Goal: Information Seeking & Learning: Check status

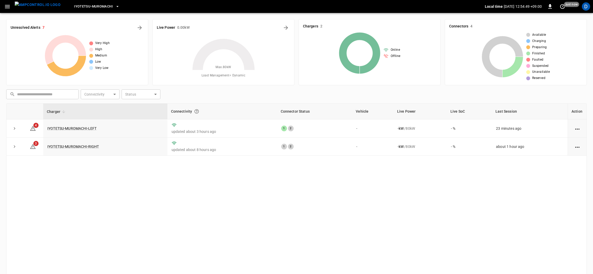
click at [7, 6] on icon "button" at bounding box center [7, 6] width 5 height 3
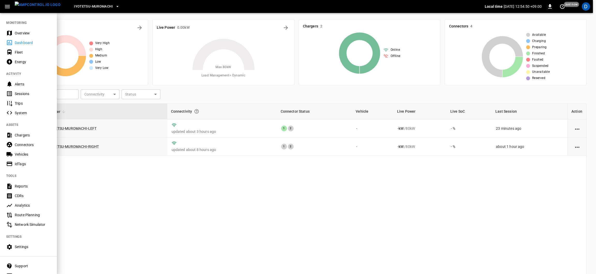
click at [7, 6] on icon "button" at bounding box center [7, 6] width 5 height 3
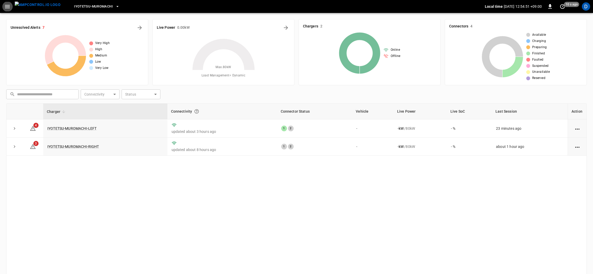
click at [8, 6] on icon "button" at bounding box center [7, 6] width 5 height 3
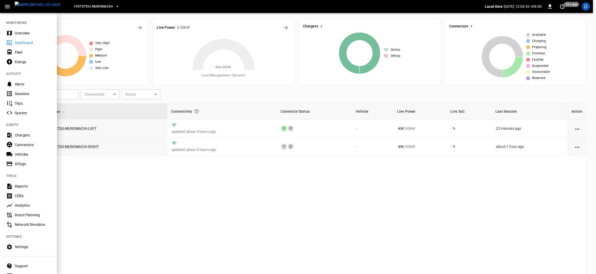
click at [26, 33] on div "Overview" at bounding box center [33, 33] width 36 height 5
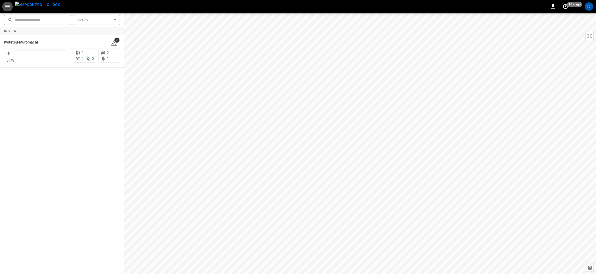
click at [42, 58] on div "0 kW" at bounding box center [37, 60] width 62 height 5
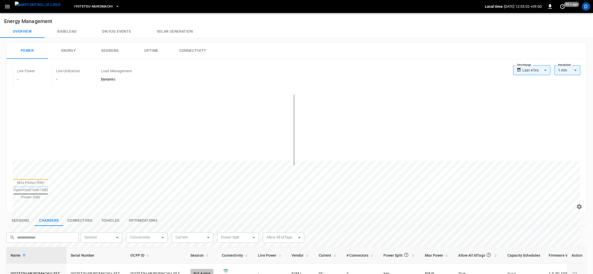
click at [538, 68] on body "**********" at bounding box center [296, 228] width 593 height 456
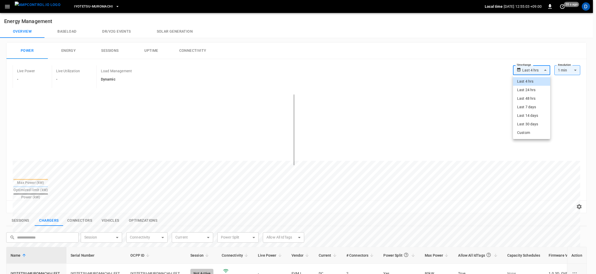
click at [532, 97] on li "Last 48 hrs" at bounding box center [531, 98] width 37 height 9
click at [539, 74] on body "**********" at bounding box center [296, 228] width 593 height 456
click at [539, 73] on div "Last 48 hrs" at bounding box center [535, 70] width 30 height 10
click at [536, 73] on div "Last 48 hrs" at bounding box center [535, 70] width 30 height 10
click at [542, 71] on div "Last 48 hrs" at bounding box center [535, 70] width 30 height 10
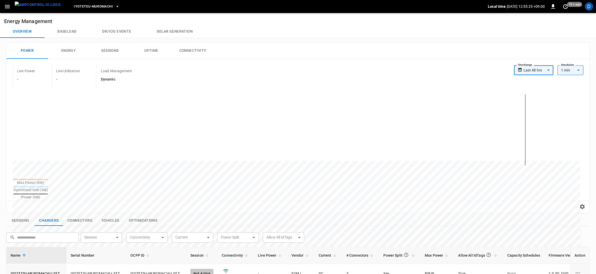
click at [544, 70] on div "Last 48 hrs" at bounding box center [538, 70] width 30 height 10
click at [526, 79] on li "Last 4 hrs" at bounding box center [530, 81] width 39 height 9
type input "**********"
click at [526, 74] on body "**********" at bounding box center [296, 228] width 593 height 456
click at [484, 67] on div at bounding box center [298, 137] width 596 height 274
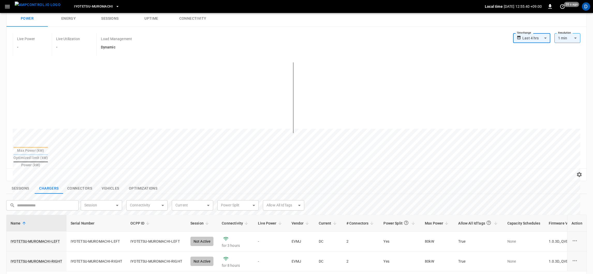
scroll to position [21, 0]
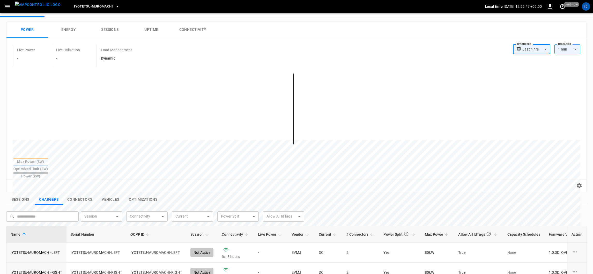
click at [366, 182] on div "Reset zoom" at bounding box center [296, 186] width 571 height 8
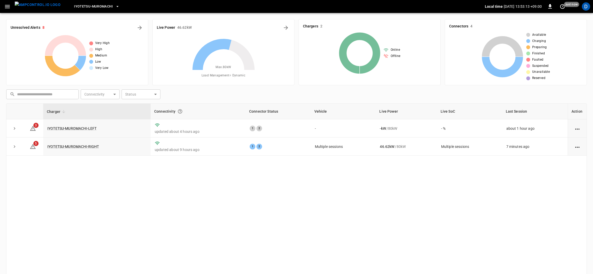
click at [7, 4] on icon "button" at bounding box center [7, 6] width 6 height 6
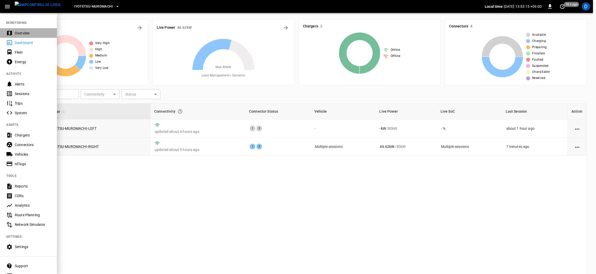
click at [24, 30] on div "Overview" at bounding box center [28, 33] width 57 height 10
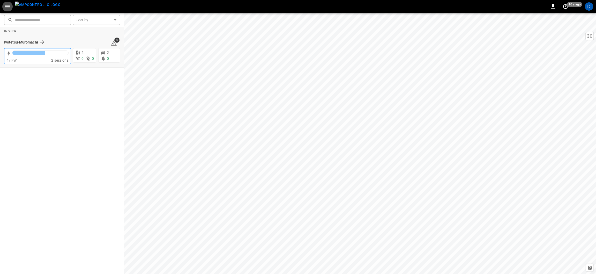
click at [35, 55] on div at bounding box center [40, 53] width 56 height 7
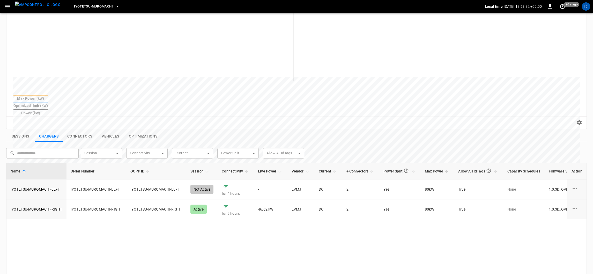
scroll to position [85, 0]
click at [76, 130] on button "Connectors" at bounding box center [79, 135] width 33 height 11
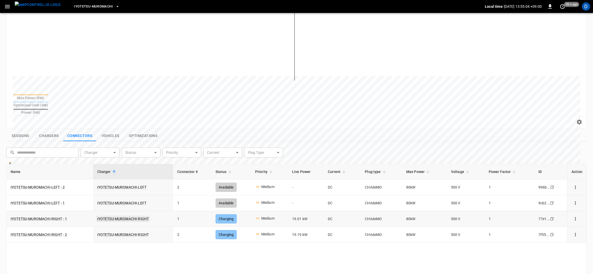
click at [117, 215] on link "IYOTETSU-MUROMACHI-RIGHT" at bounding box center [123, 218] width 54 height 6
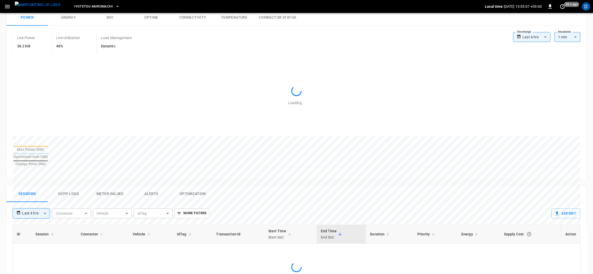
type input "**********"
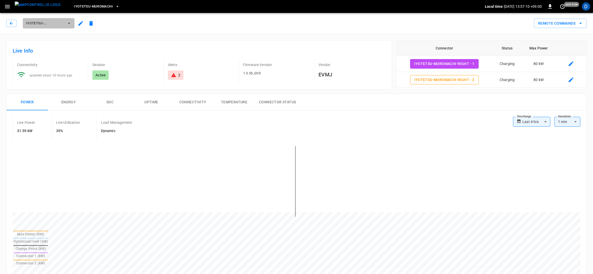
click at [55, 21] on span "IYOTETSU-MUROMACHI-RIGHT" at bounding box center [45, 23] width 38 height 6
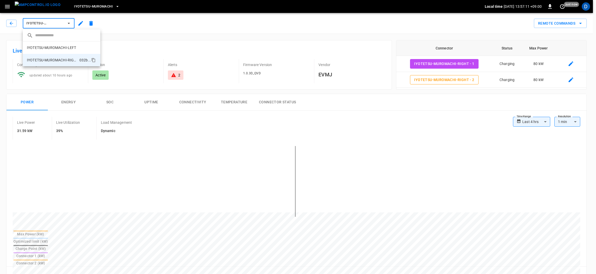
click at [69, 23] on body "**********" at bounding box center [298, 267] width 596 height 535
click at [59, 58] on p "IYOTETSU-MUROMACHI-RIGHT" at bounding box center [52, 59] width 50 height 5
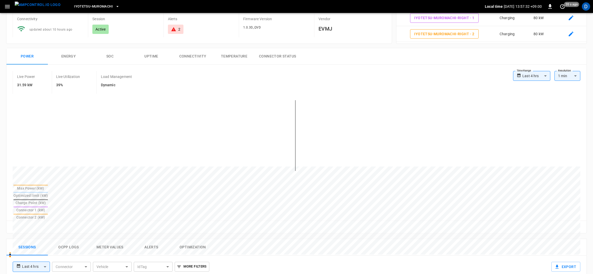
scroll to position [50, 0]
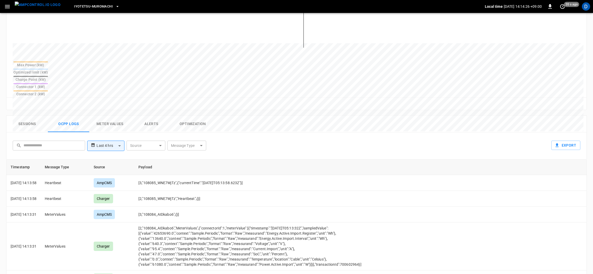
click at [320, 159] on th "Payload" at bounding box center [273, 167] width 278 height 16
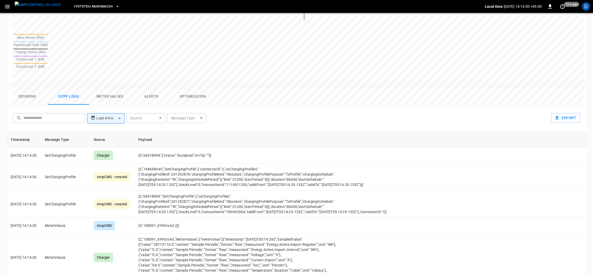
scroll to position [120, 0]
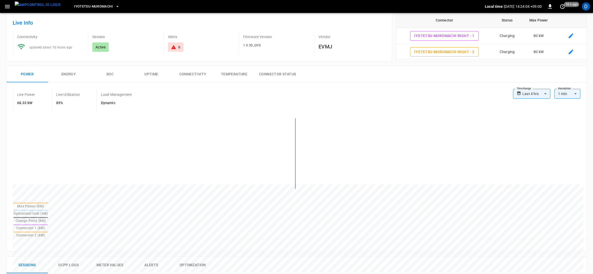
scroll to position [72, 0]
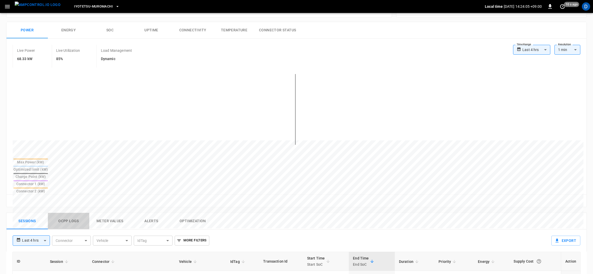
click at [63, 213] on button "Ocpp logs" at bounding box center [68, 221] width 41 height 17
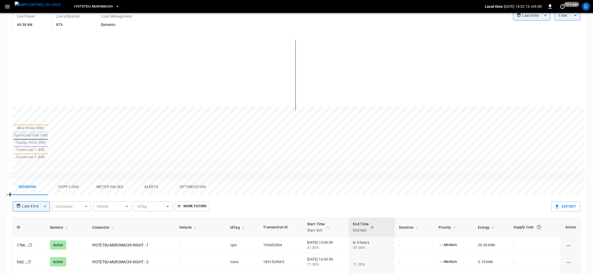
scroll to position [49, 0]
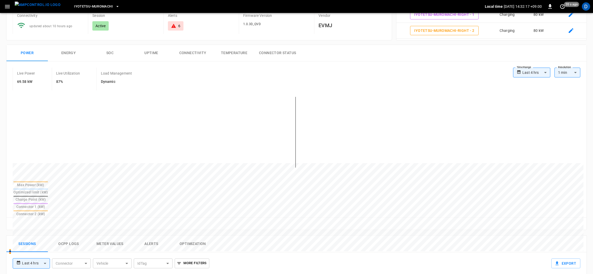
click at [10, 4] on icon "button" at bounding box center [7, 6] width 6 height 6
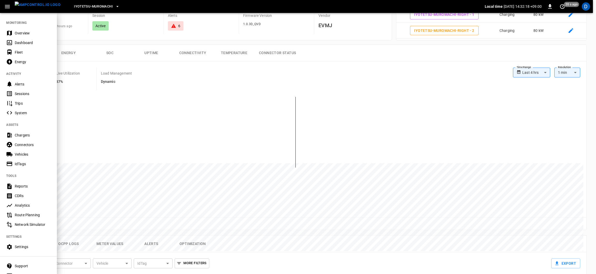
click at [6, 6] on icon "button" at bounding box center [7, 6] width 5 height 3
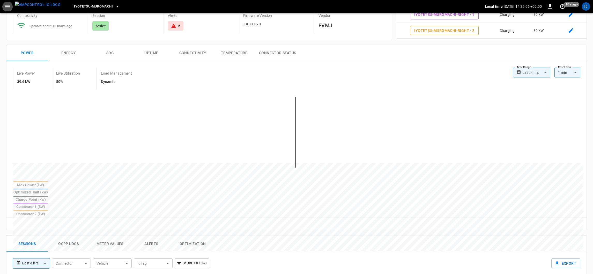
scroll to position [43, 0]
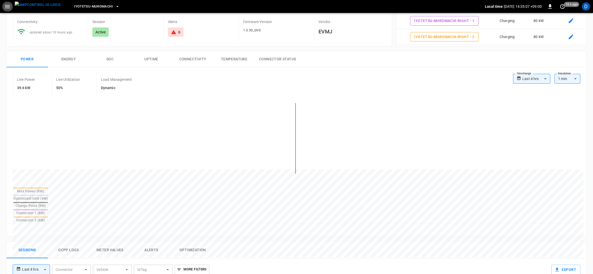
click at [13, 1] on button "menu" at bounding box center [38, 6] width 50 height 13
click at [13, 10] on button "menu" at bounding box center [38, 6] width 50 height 13
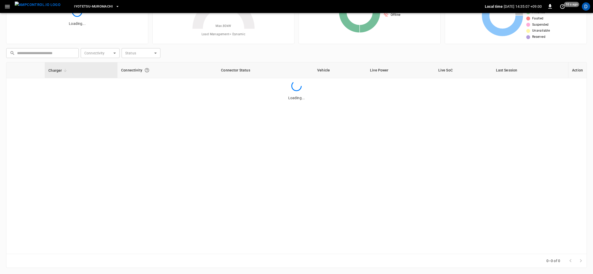
click at [8, 5] on icon "button" at bounding box center [7, 6] width 5 height 3
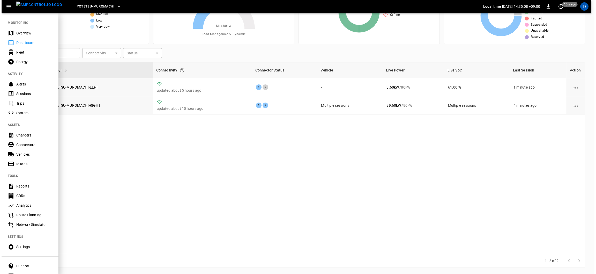
scroll to position [41, 0]
click at [7, 6] on icon "button" at bounding box center [7, 6] width 5 height 3
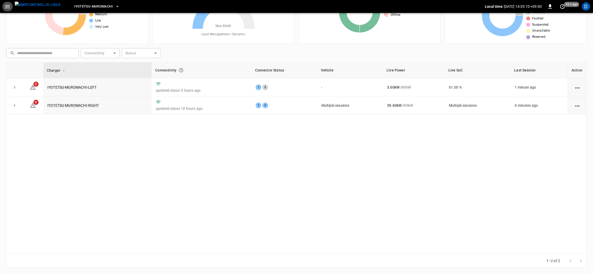
click at [9, 7] on icon "button" at bounding box center [7, 6] width 6 height 6
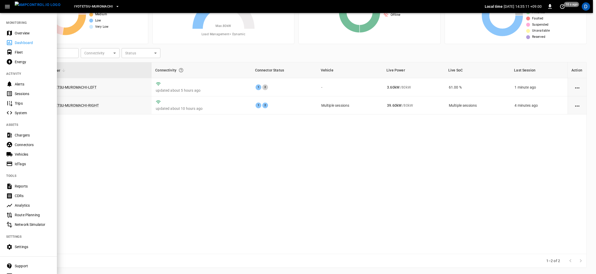
click at [27, 33] on div "Overview" at bounding box center [33, 33] width 36 height 5
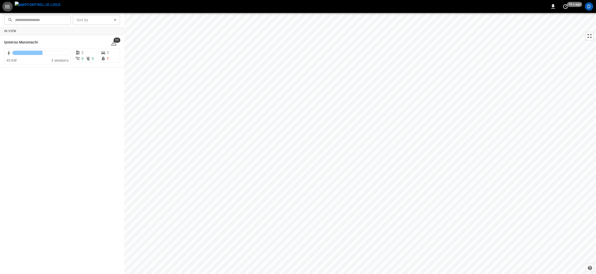
click at [42, 58] on div "43 kW" at bounding box center [28, 60] width 45 height 5
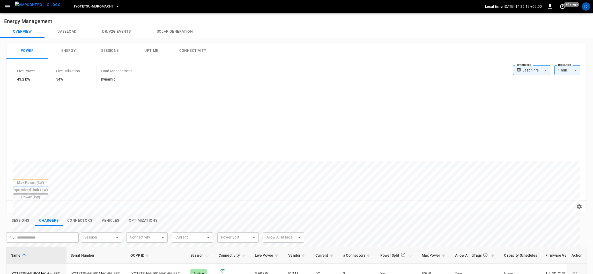
click at [54, 58] on button "Energy" at bounding box center [68, 50] width 41 height 17
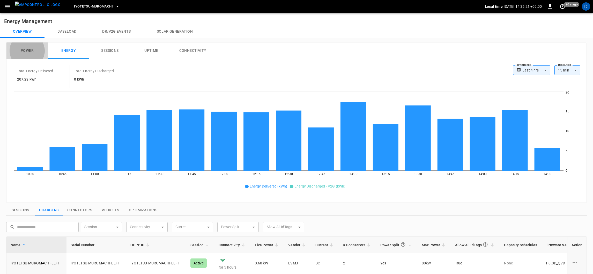
click at [28, 48] on button "Power" at bounding box center [26, 50] width 41 height 17
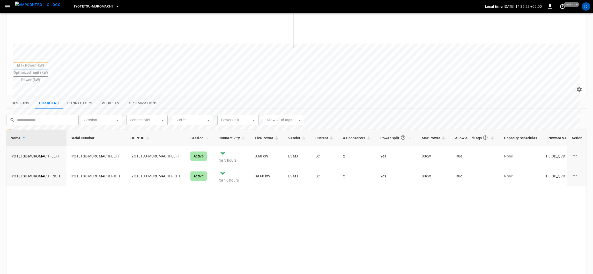
scroll to position [172, 0]
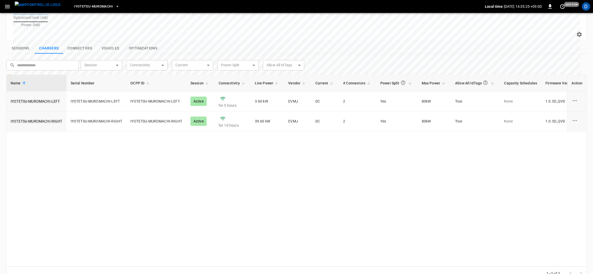
click at [82, 43] on button "Connectors" at bounding box center [79, 48] width 33 height 11
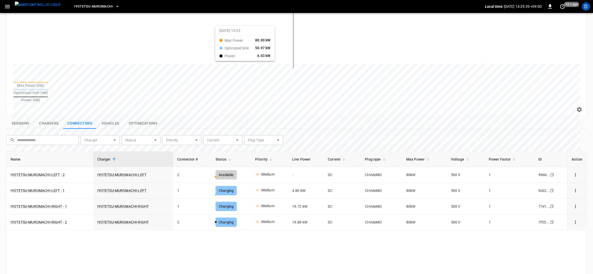
scroll to position [97, 0]
click at [111, 117] on button "Vehicles" at bounding box center [110, 122] width 28 height 11
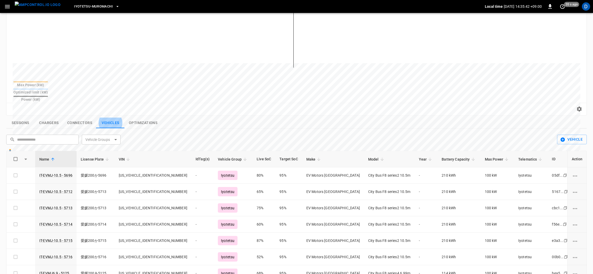
click at [111, 117] on button "Vehicles" at bounding box center [110, 122] width 28 height 11
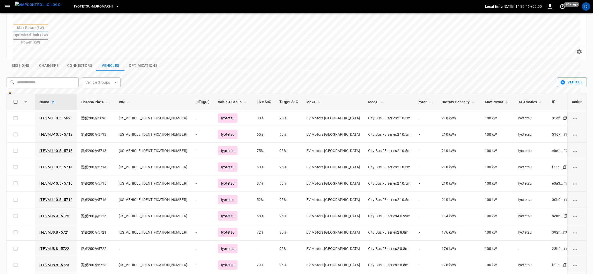
scroll to position [155, 0]
click at [45, 59] on button "Chargers" at bounding box center [49, 64] width 28 height 11
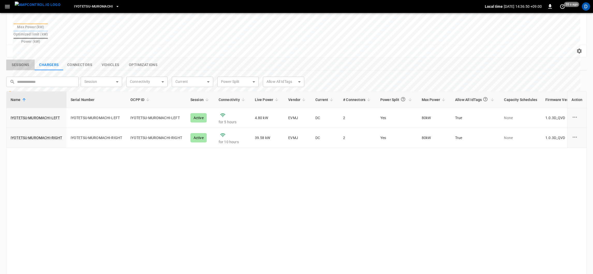
click at [29, 59] on button "Sessions" at bounding box center [20, 64] width 28 height 11
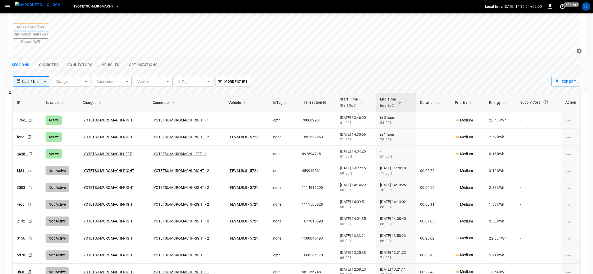
scroll to position [0, 0]
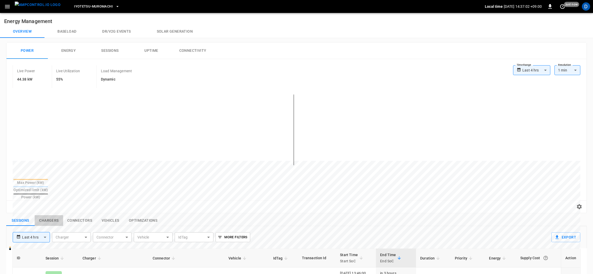
click at [49, 215] on button "Chargers" at bounding box center [49, 220] width 28 height 11
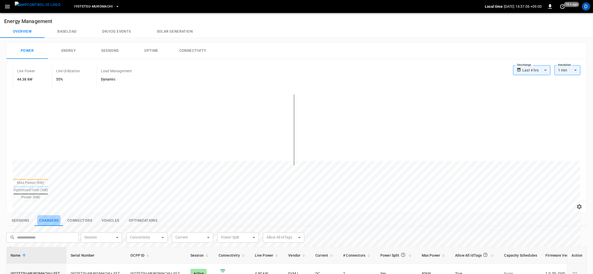
click at [83, 215] on button "Connectors" at bounding box center [79, 220] width 33 height 11
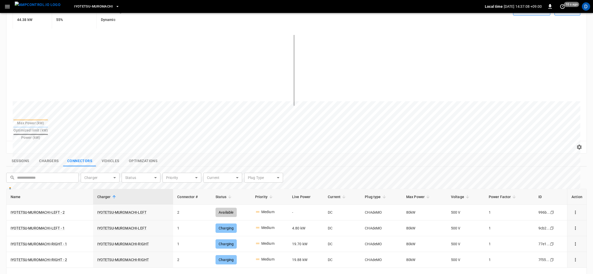
scroll to position [60, 0]
click at [103, 155] on button "Vehicles" at bounding box center [110, 160] width 28 height 11
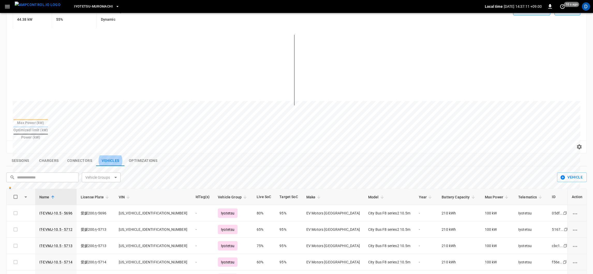
click at [106, 155] on button "Vehicles" at bounding box center [110, 160] width 28 height 11
click at [77, 155] on button "Connectors" at bounding box center [79, 160] width 33 height 11
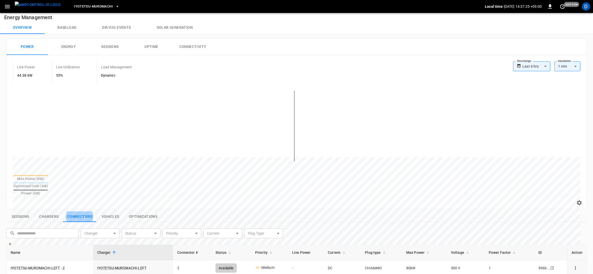
scroll to position [5, 0]
click at [113, 210] on button "Vehicles" at bounding box center [110, 215] width 28 height 11
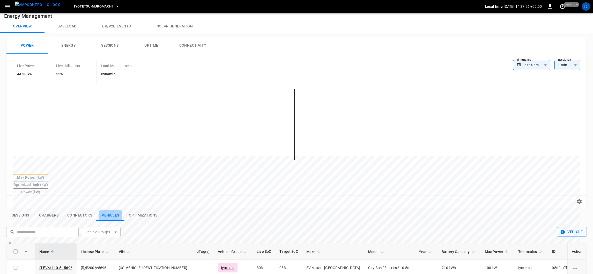
click at [110, 210] on button "Vehicles" at bounding box center [110, 215] width 28 height 11
click at [83, 210] on button "Connectors" at bounding box center [79, 215] width 33 height 11
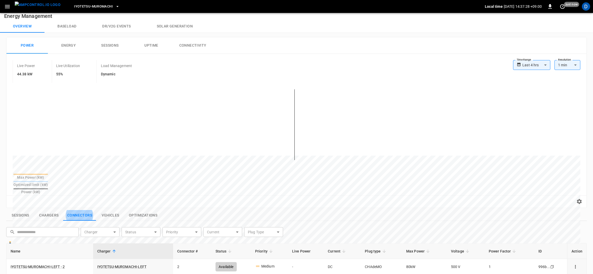
click at [84, 210] on button "Connectors" at bounding box center [79, 215] width 33 height 11
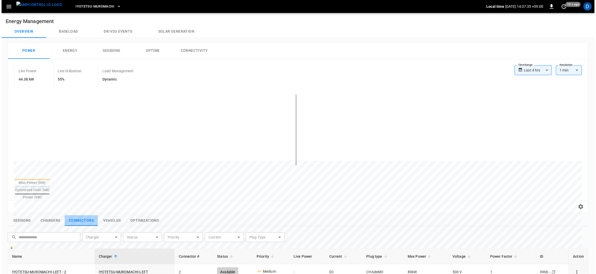
scroll to position [2, 0]
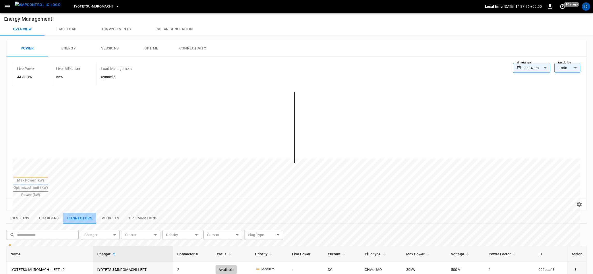
click at [17, 11] on picture "menu" at bounding box center [38, 7] width 46 height 10
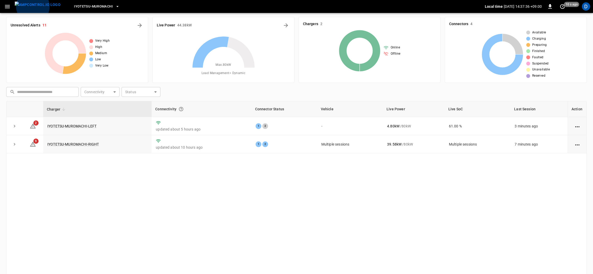
click at [7, 6] on icon "button" at bounding box center [7, 6] width 5 height 3
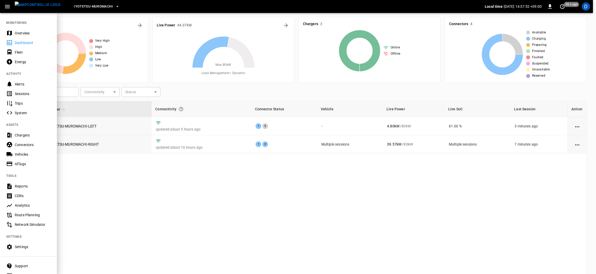
click at [24, 33] on div "Overview" at bounding box center [33, 33] width 36 height 5
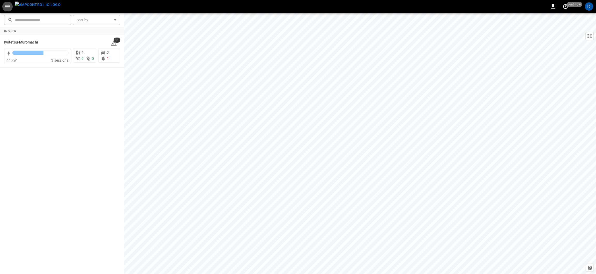
click at [40, 55] on div at bounding box center [40, 53] width 56 height 7
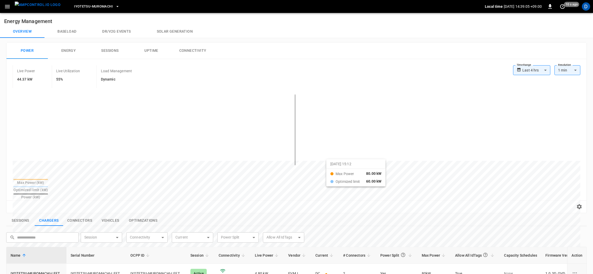
click at [7, 7] on icon "button" at bounding box center [7, 6] width 6 height 6
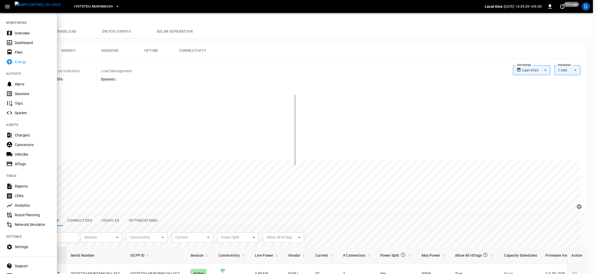
click at [86, 212] on div at bounding box center [298, 137] width 596 height 274
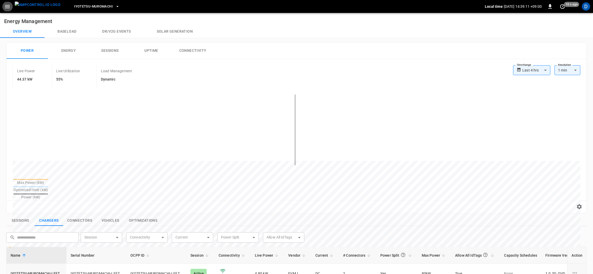
click at [86, 215] on button "Connectors" at bounding box center [79, 220] width 33 height 11
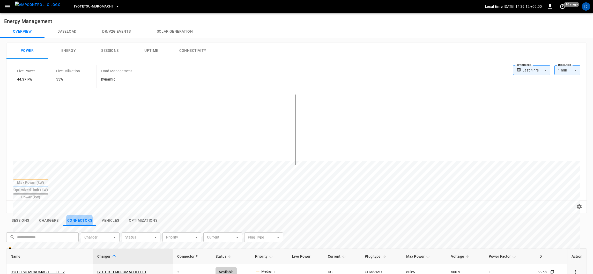
click at [83, 215] on button "Connectors" at bounding box center [79, 220] width 33 height 11
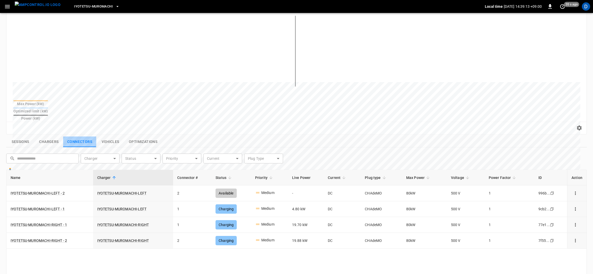
scroll to position [96, 0]
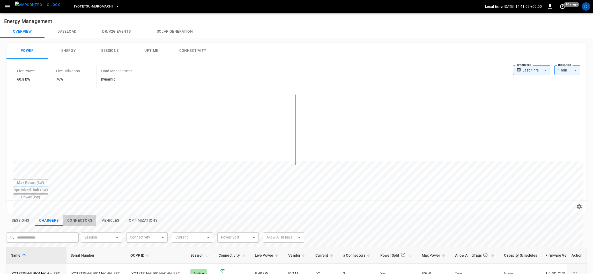
click at [77, 215] on button "Connectors" at bounding box center [79, 220] width 33 height 11
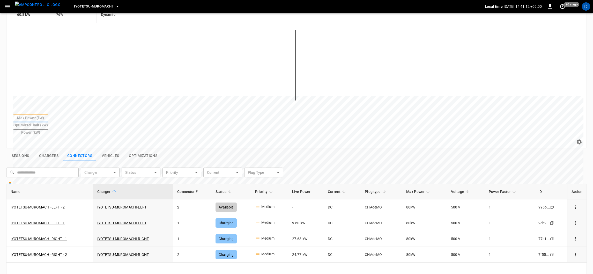
scroll to position [65, 0]
click at [378, 150] on div "Sessions Chargers Connectors Vehicles Optimizations" at bounding box center [296, 155] width 580 height 11
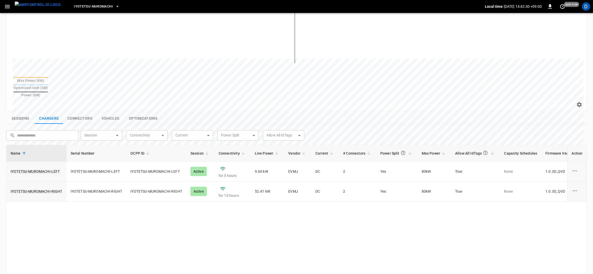
scroll to position [106, 0]
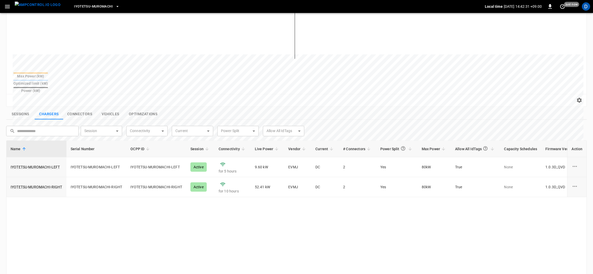
click at [80, 109] on button "Connectors" at bounding box center [79, 114] width 33 height 11
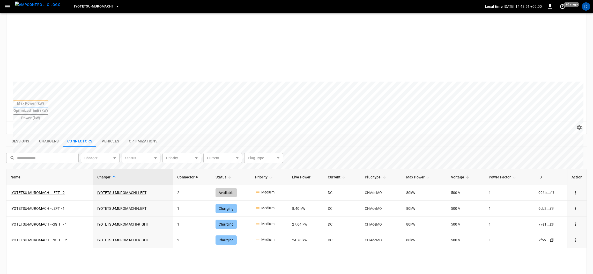
scroll to position [67, 0]
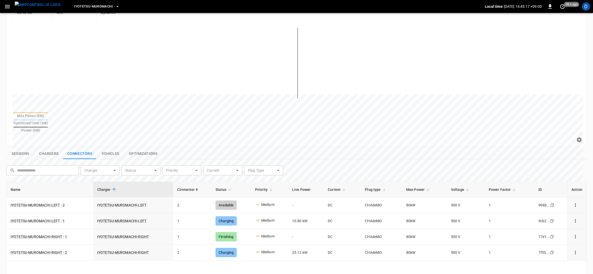
click at [327, 253] on div at bounding box center [288, 259] width 551 height 13
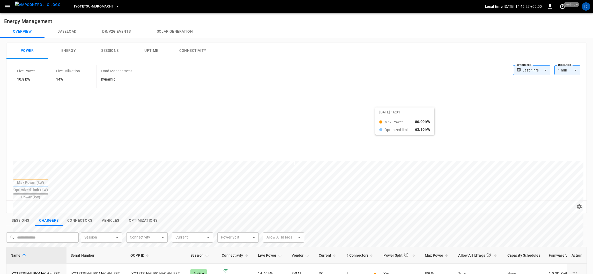
scroll to position [172, 0]
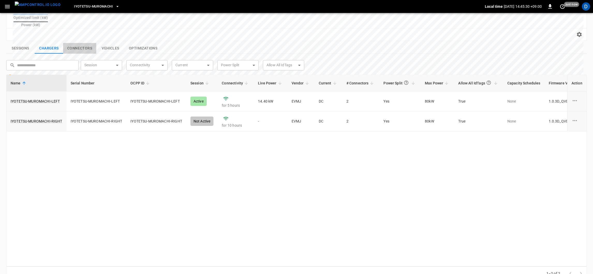
click at [73, 43] on button "Connectors" at bounding box center [79, 48] width 33 height 11
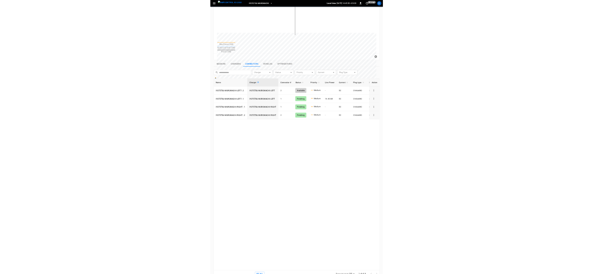
scroll to position [93, 0]
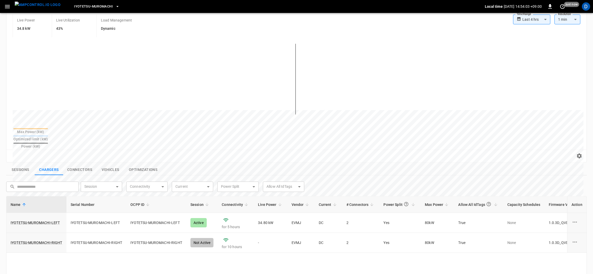
scroll to position [54, 0]
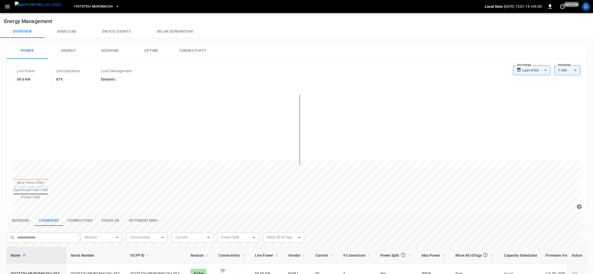
click at [70, 50] on button "Energy" at bounding box center [68, 50] width 41 height 17
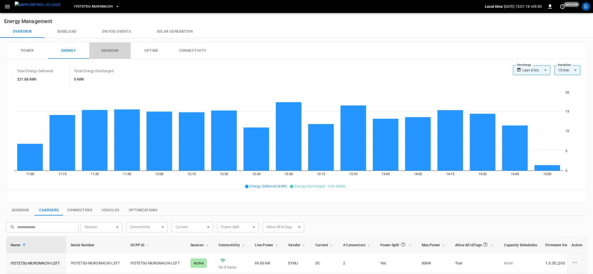
click at [112, 49] on button "Sessions" at bounding box center [109, 50] width 41 height 17
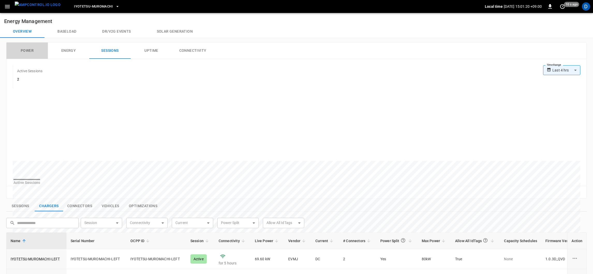
click at [31, 47] on button "Power" at bounding box center [26, 50] width 41 height 17
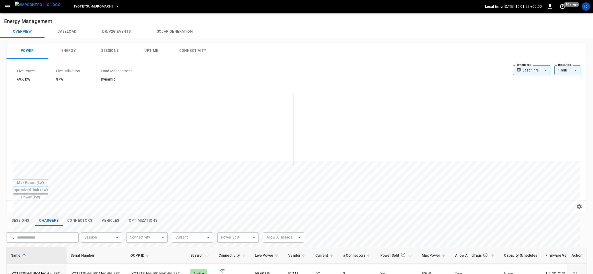
click at [82, 215] on button "Connectors" at bounding box center [79, 220] width 33 height 11
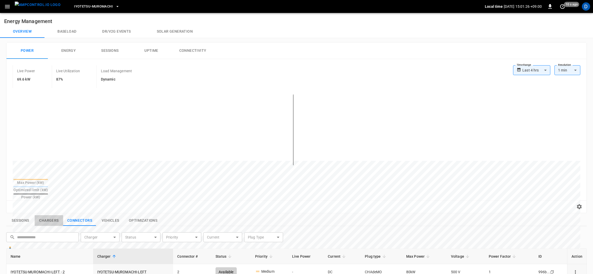
click at [50, 215] on button "Chargers" at bounding box center [49, 220] width 28 height 11
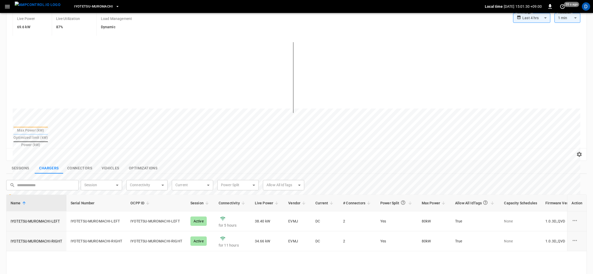
scroll to position [52, 0]
